Goal: Check status: Check status

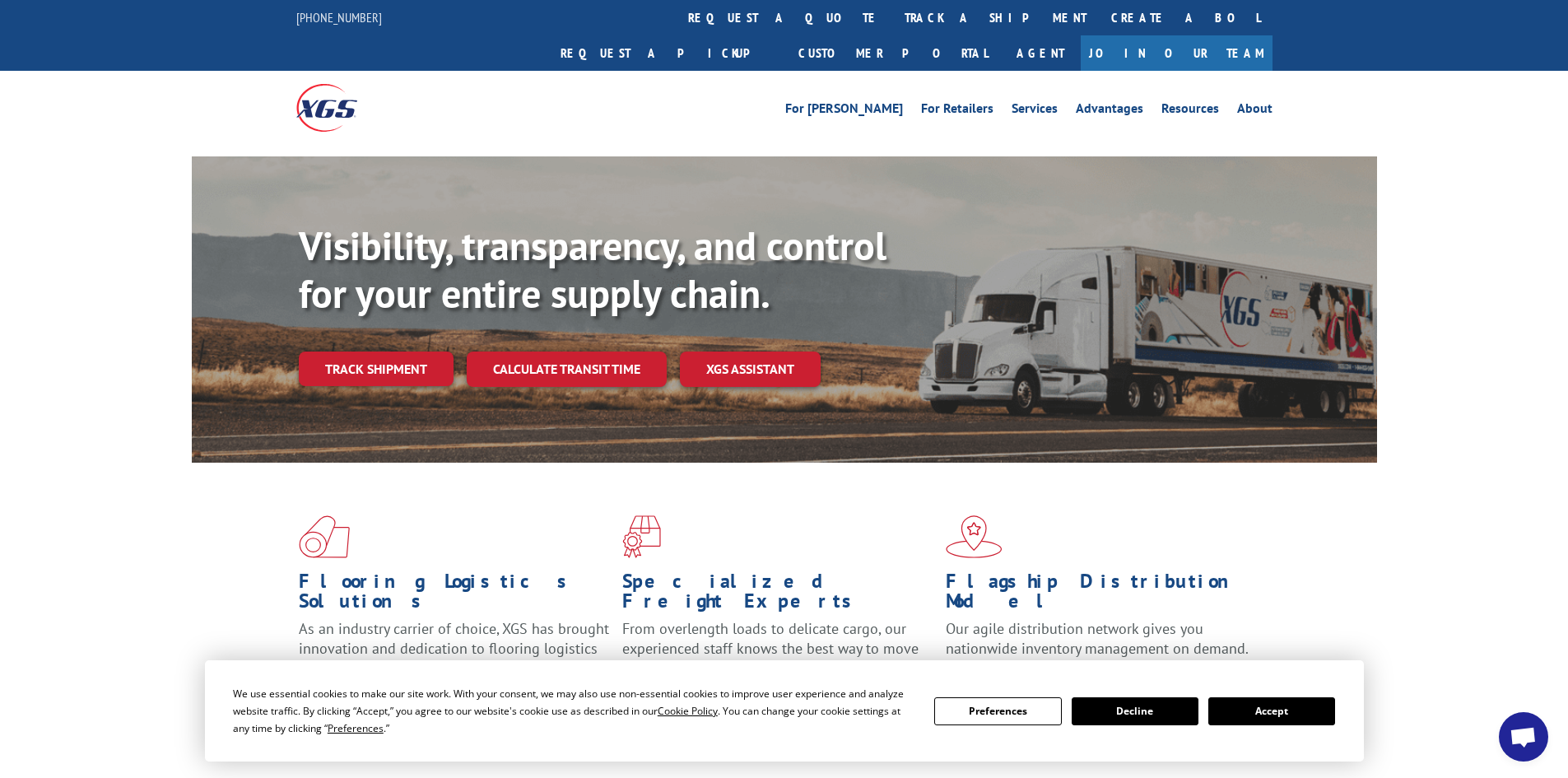
click at [1284, 715] on button "Accept" at bounding box center [1272, 711] width 127 height 28
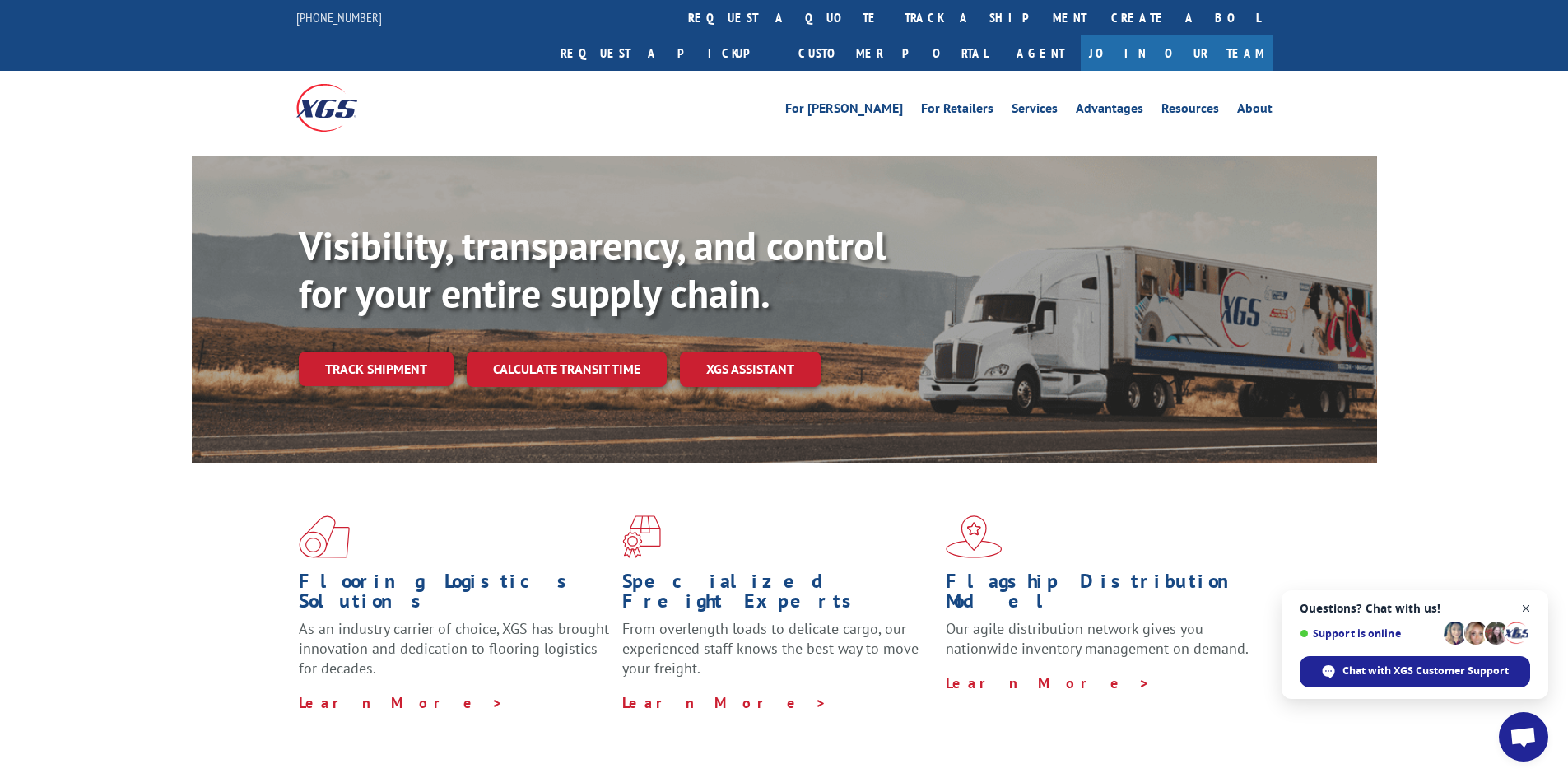
click at [1525, 610] on span "Close chat" at bounding box center [1527, 609] width 20 height 20
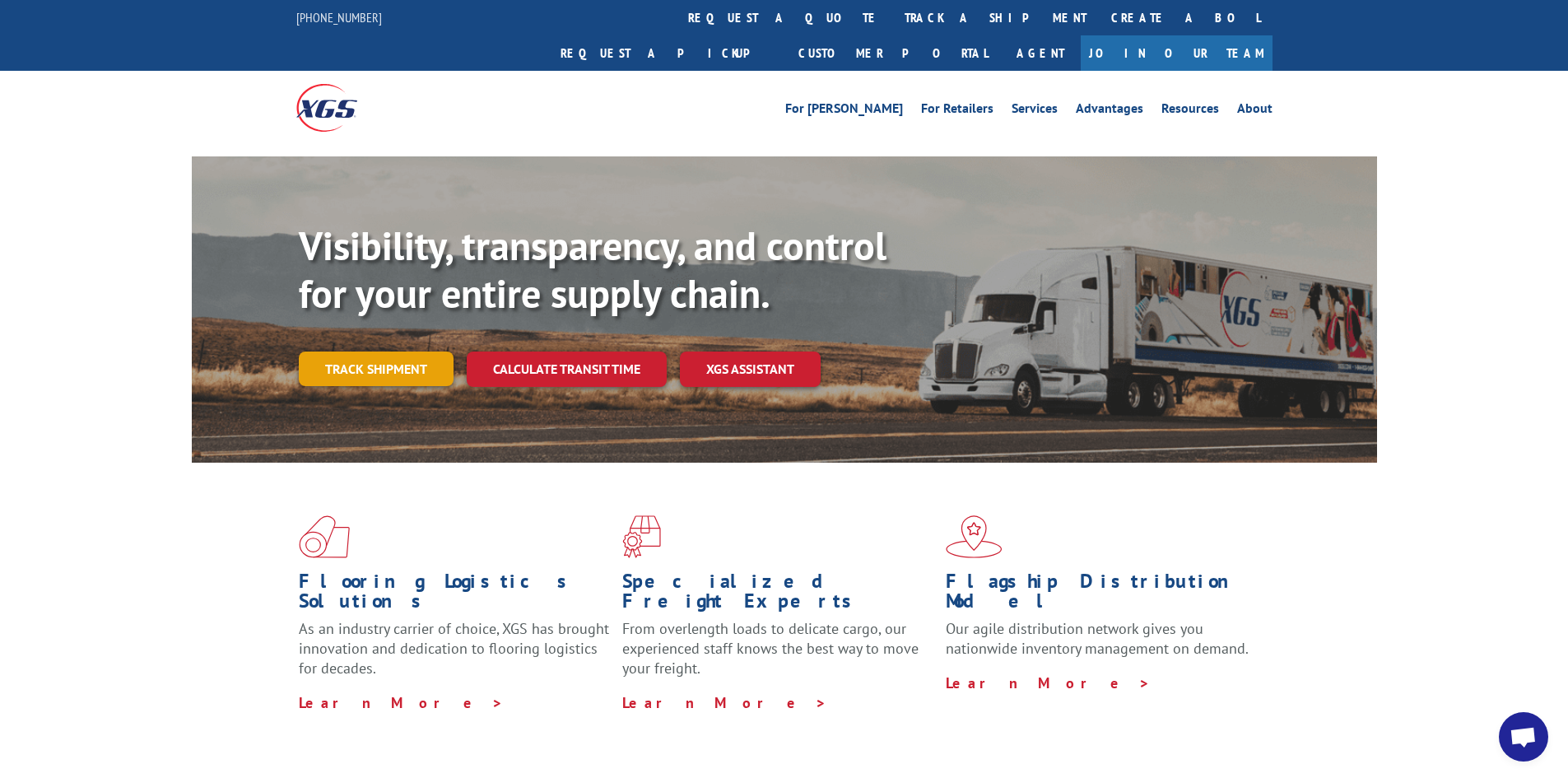
click at [394, 351] on link "Track shipment" at bounding box center [376, 368] width 155 height 35
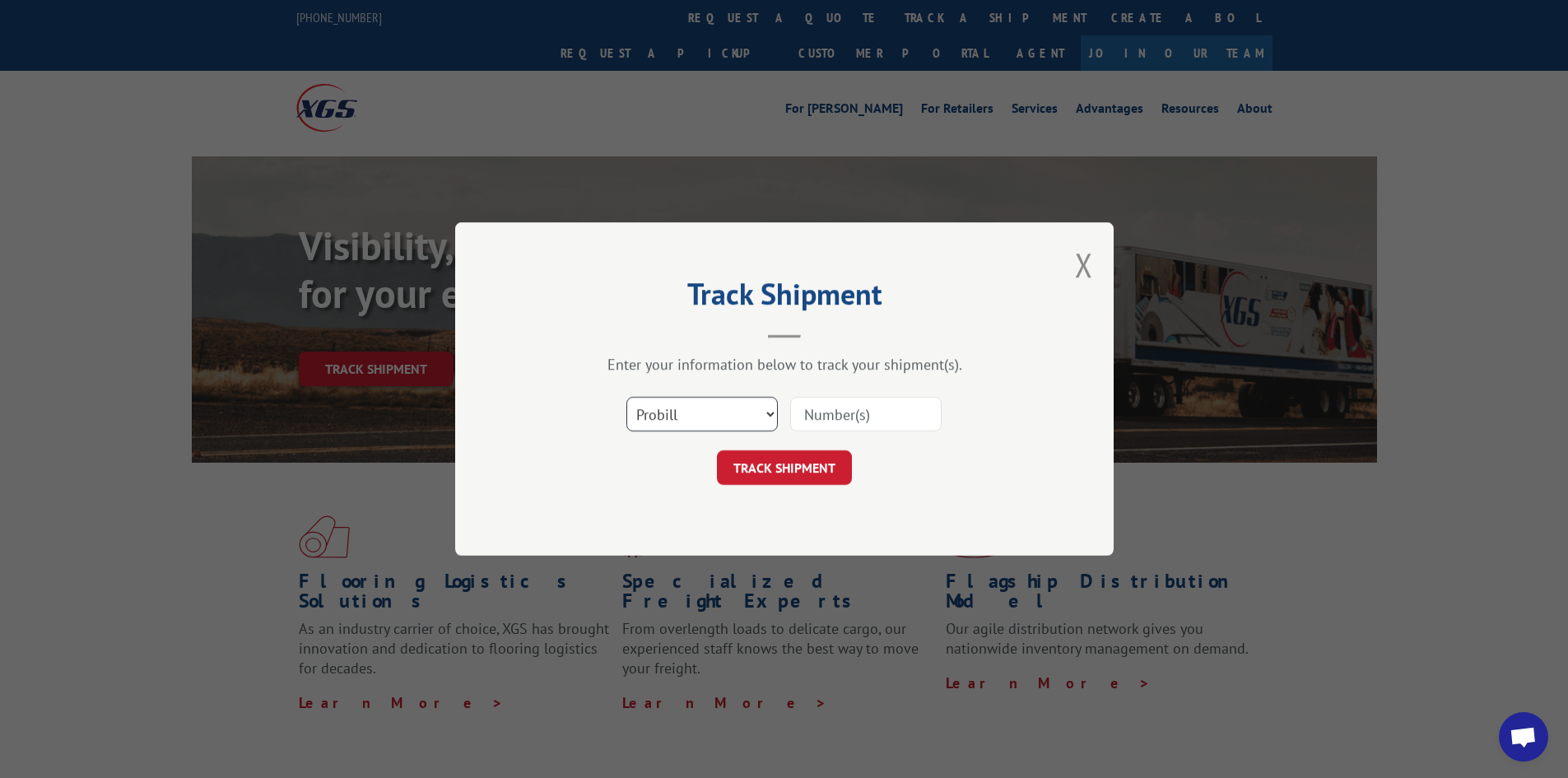
click at [697, 409] on select "Select category... Probill BOL PO" at bounding box center [702, 413] width 152 height 35
select select "bol"
click at [627, 397] on select "Select category... Probill BOL PO" at bounding box center [702, 413] width 152 height 35
click at [826, 413] on input at bounding box center [866, 413] width 152 height 35
paste input "7049635"
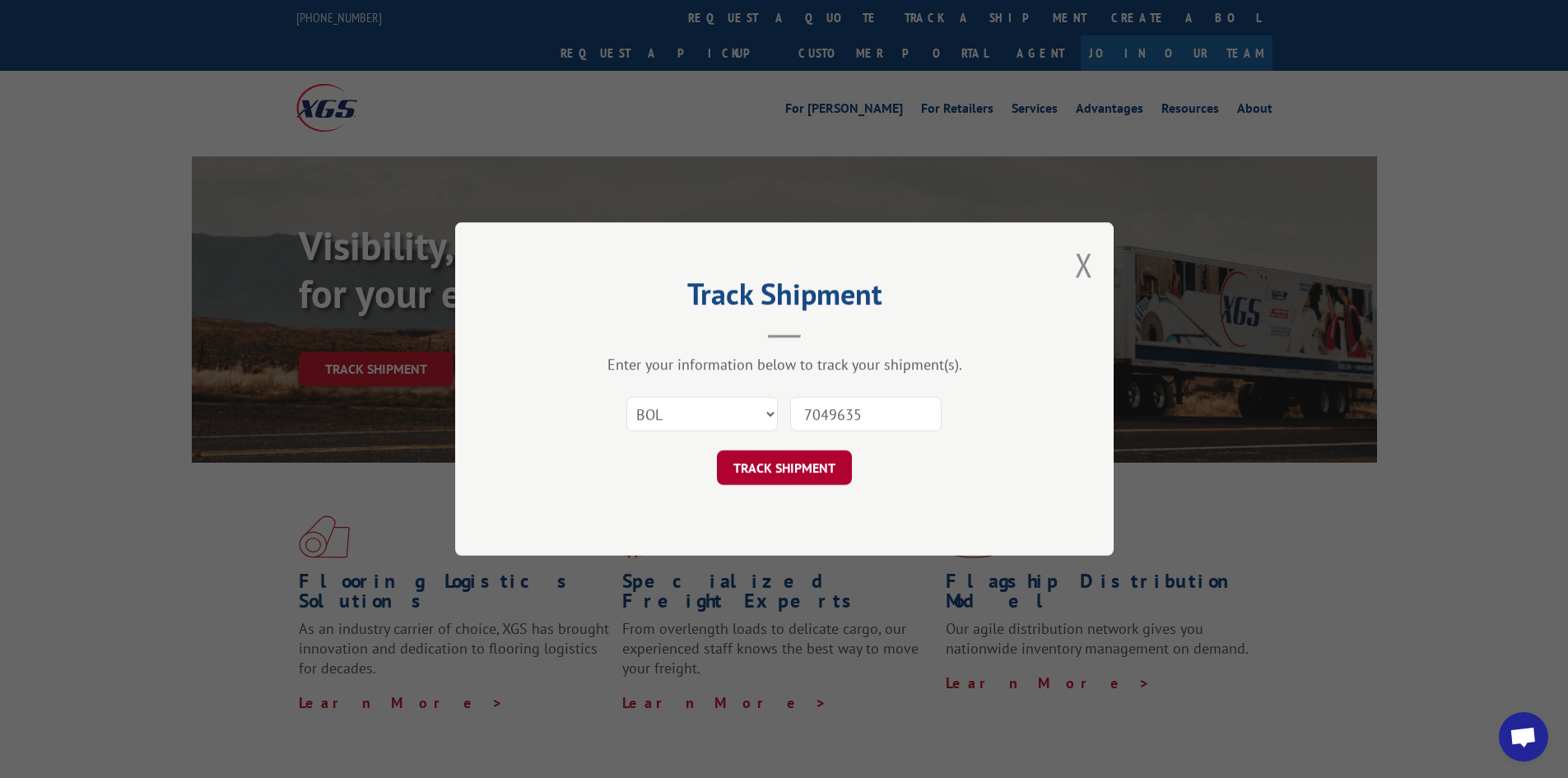
type input "7049635"
click at [797, 463] on button "TRACK SHIPMENT" at bounding box center [784, 467] width 135 height 35
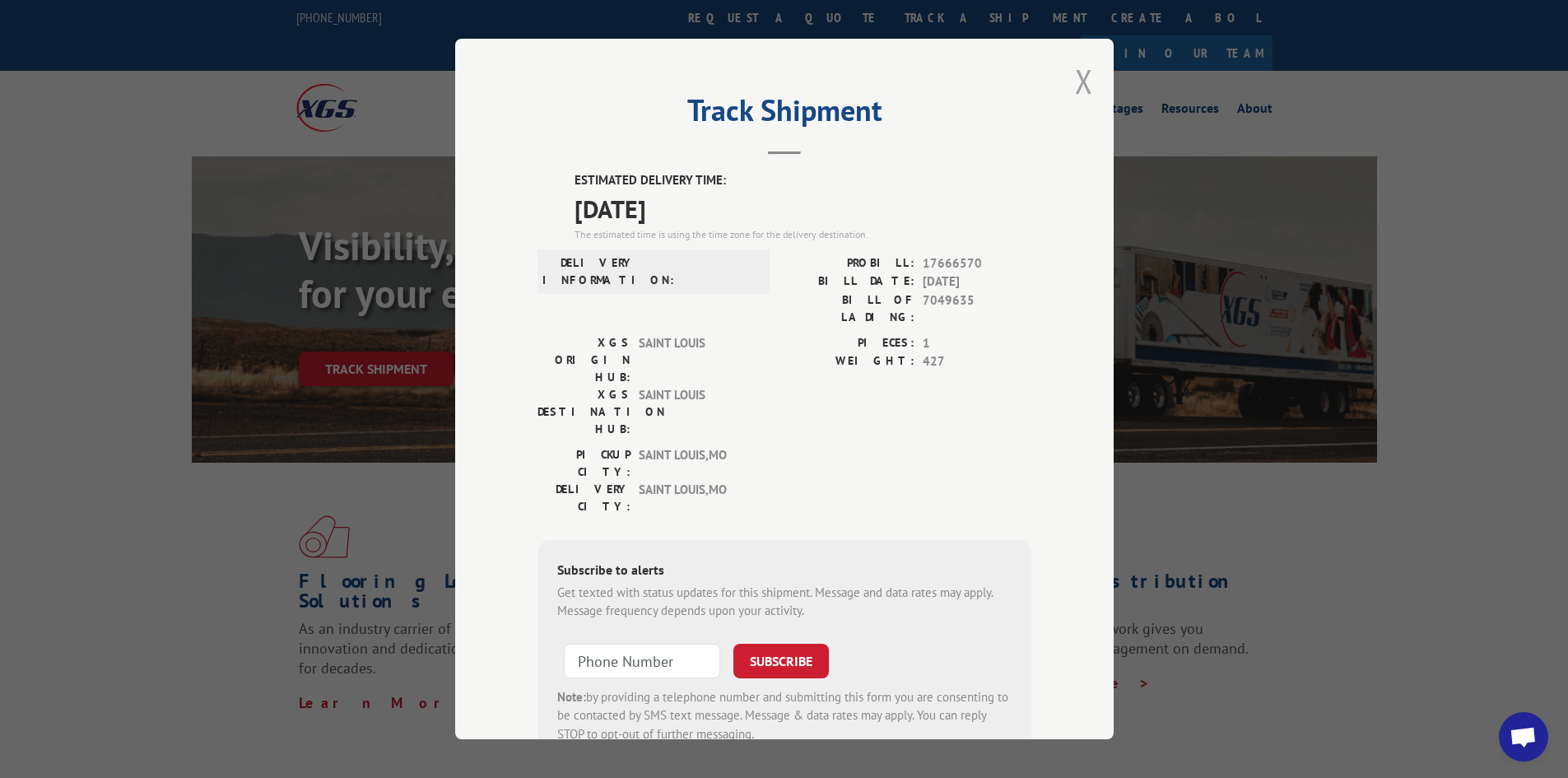
click at [1077, 81] on button "Close modal" at bounding box center [1085, 81] width 19 height 44
